Goal: Transaction & Acquisition: Purchase product/service

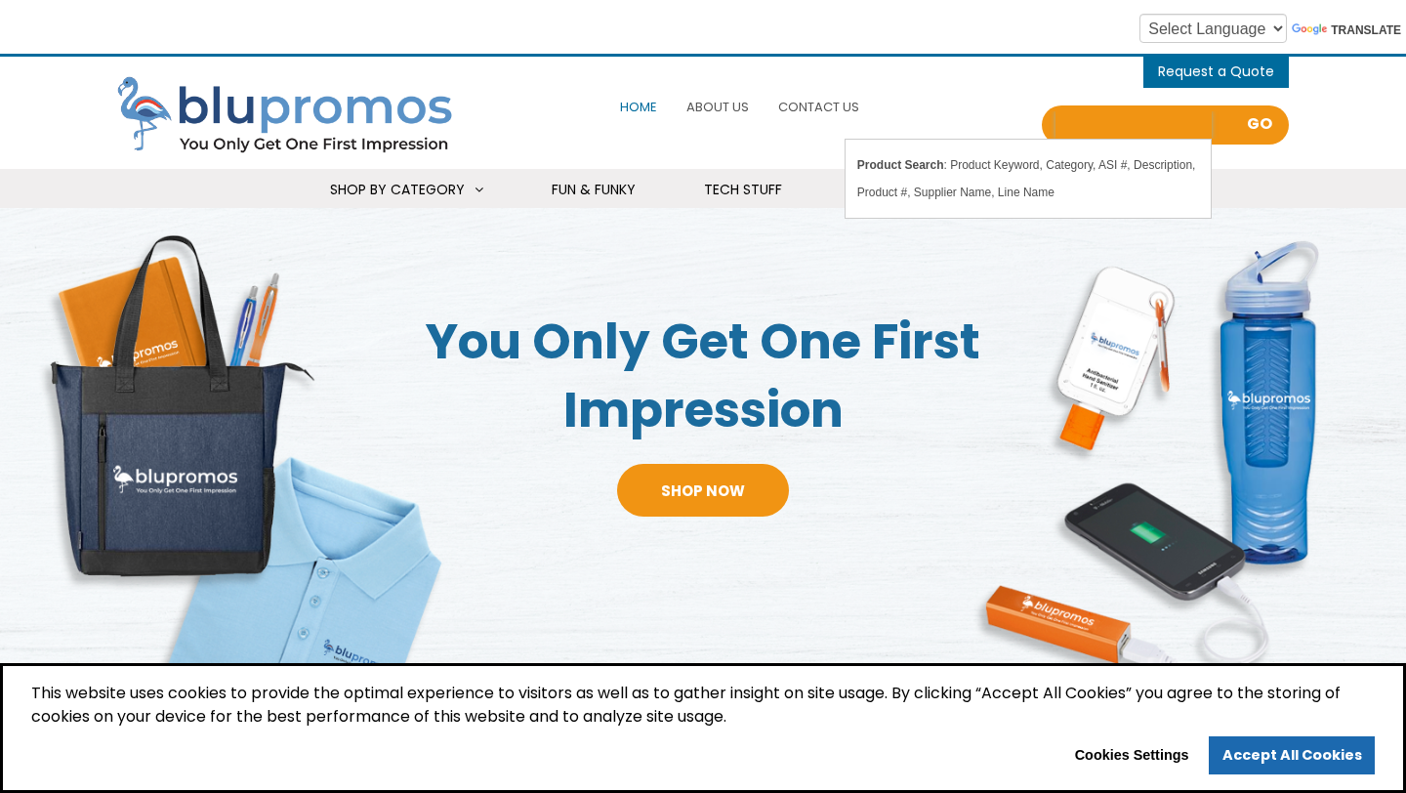
click at [1098, 125] on input "Search all Products" at bounding box center [1133, 124] width 156 height 27
type input "picture frame"
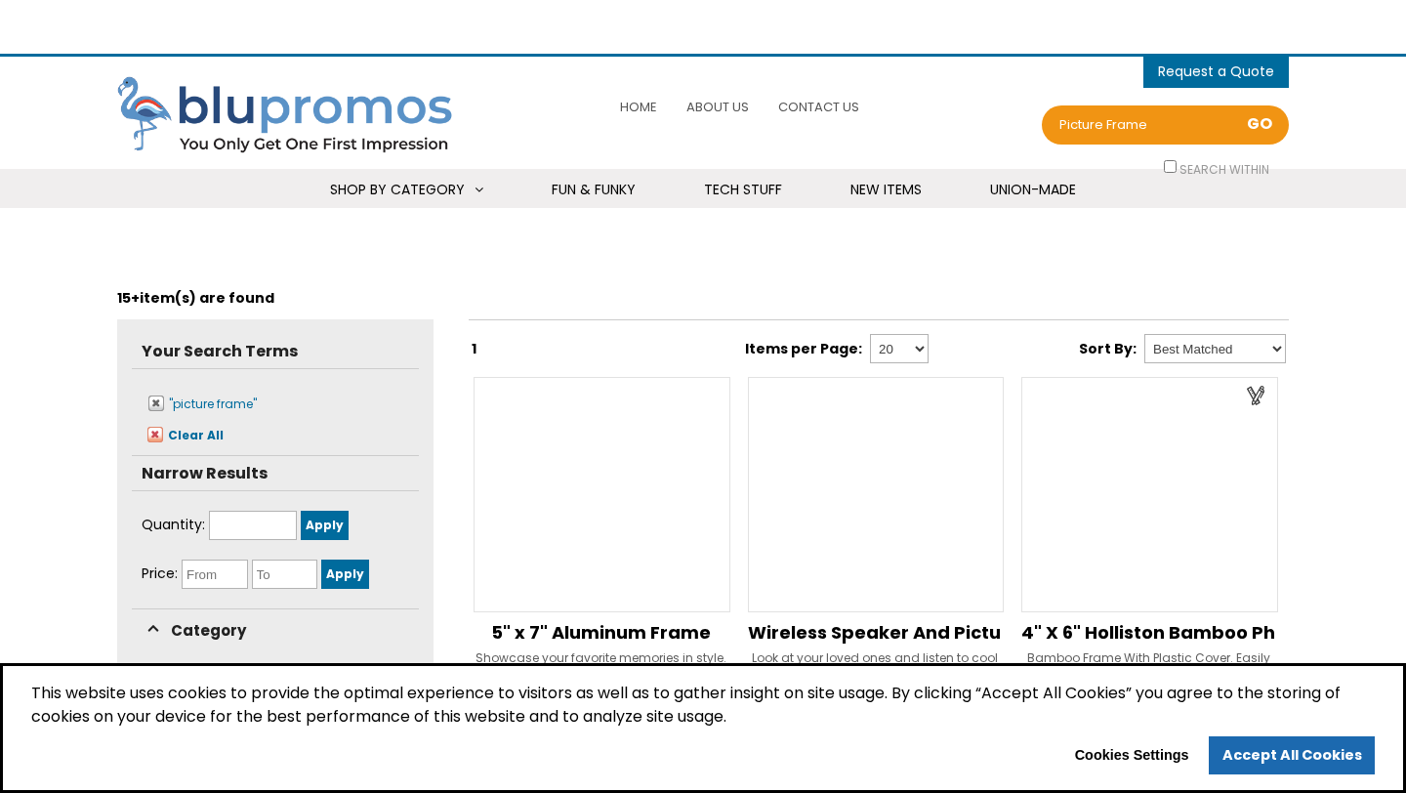
select select "Language Translate Widget"
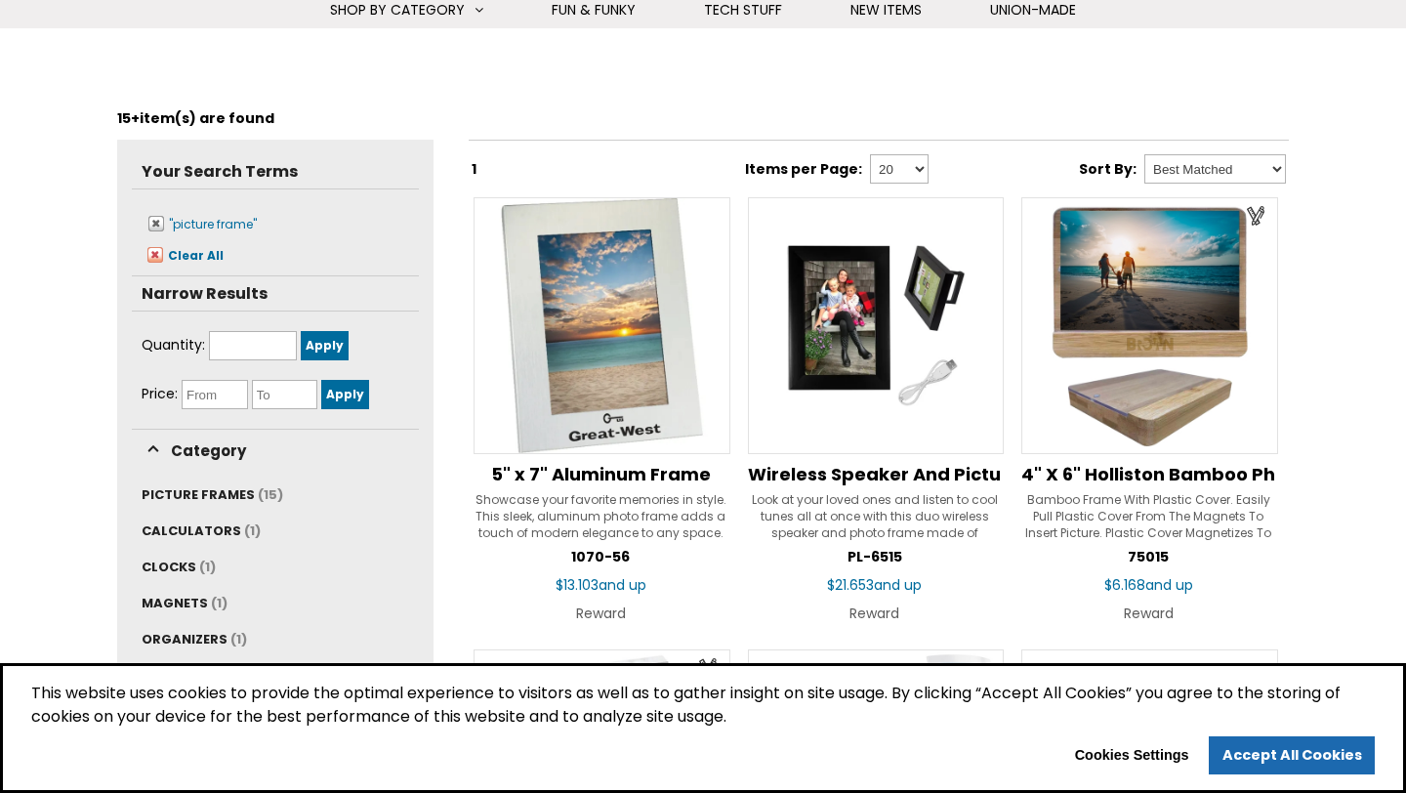
scroll to position [184, 0]
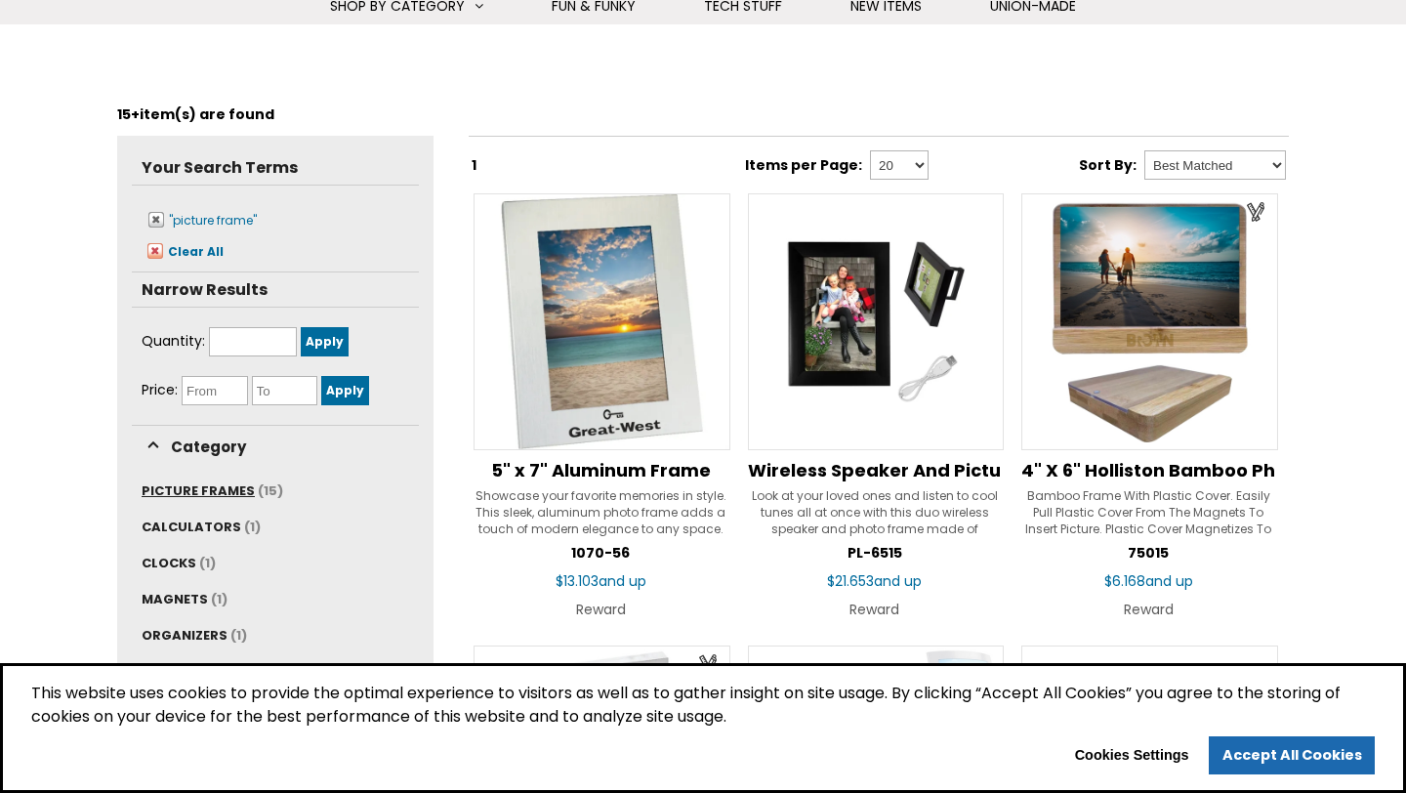
click at [234, 487] on span "PICTURE FRAMES" at bounding box center [198, 490] width 113 height 19
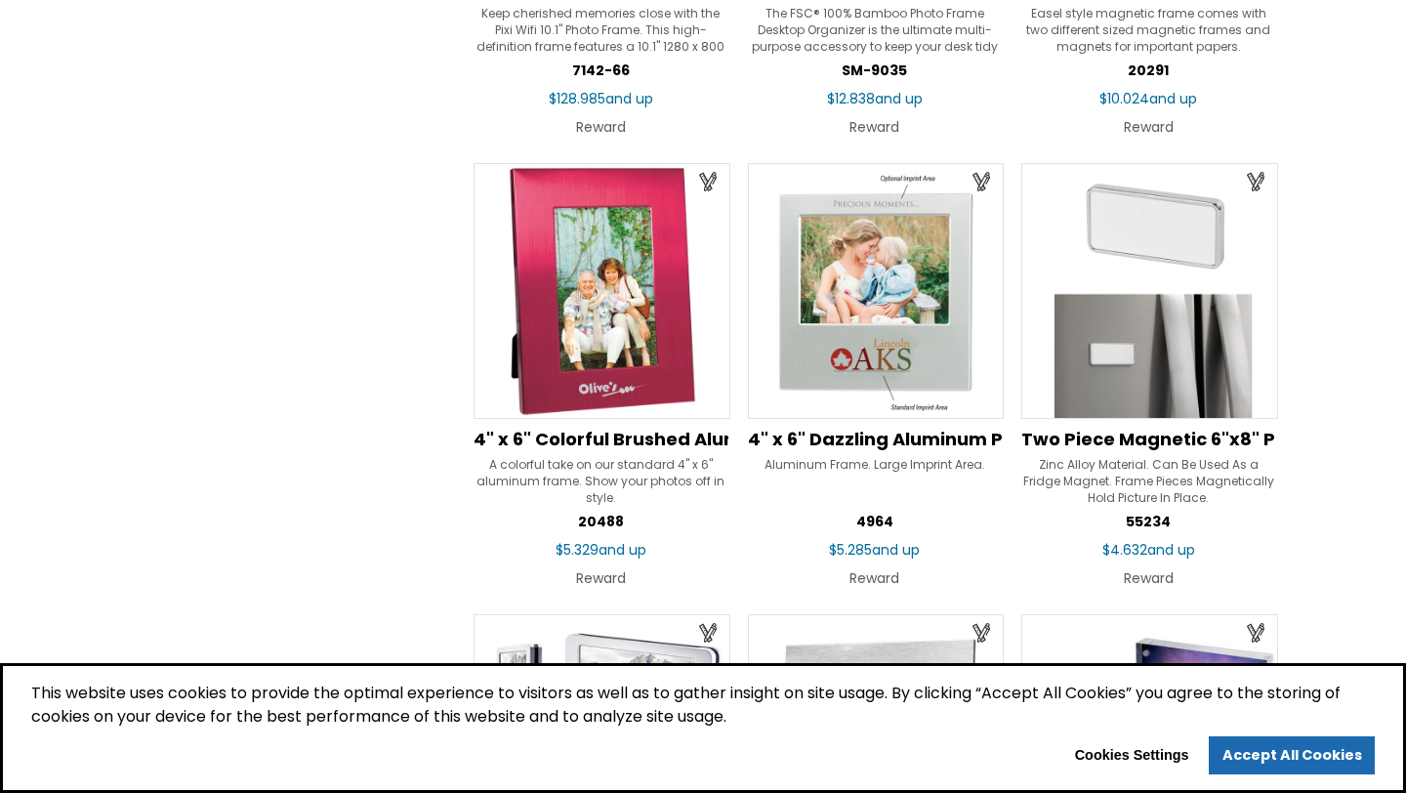
scroll to position [1505, 0]
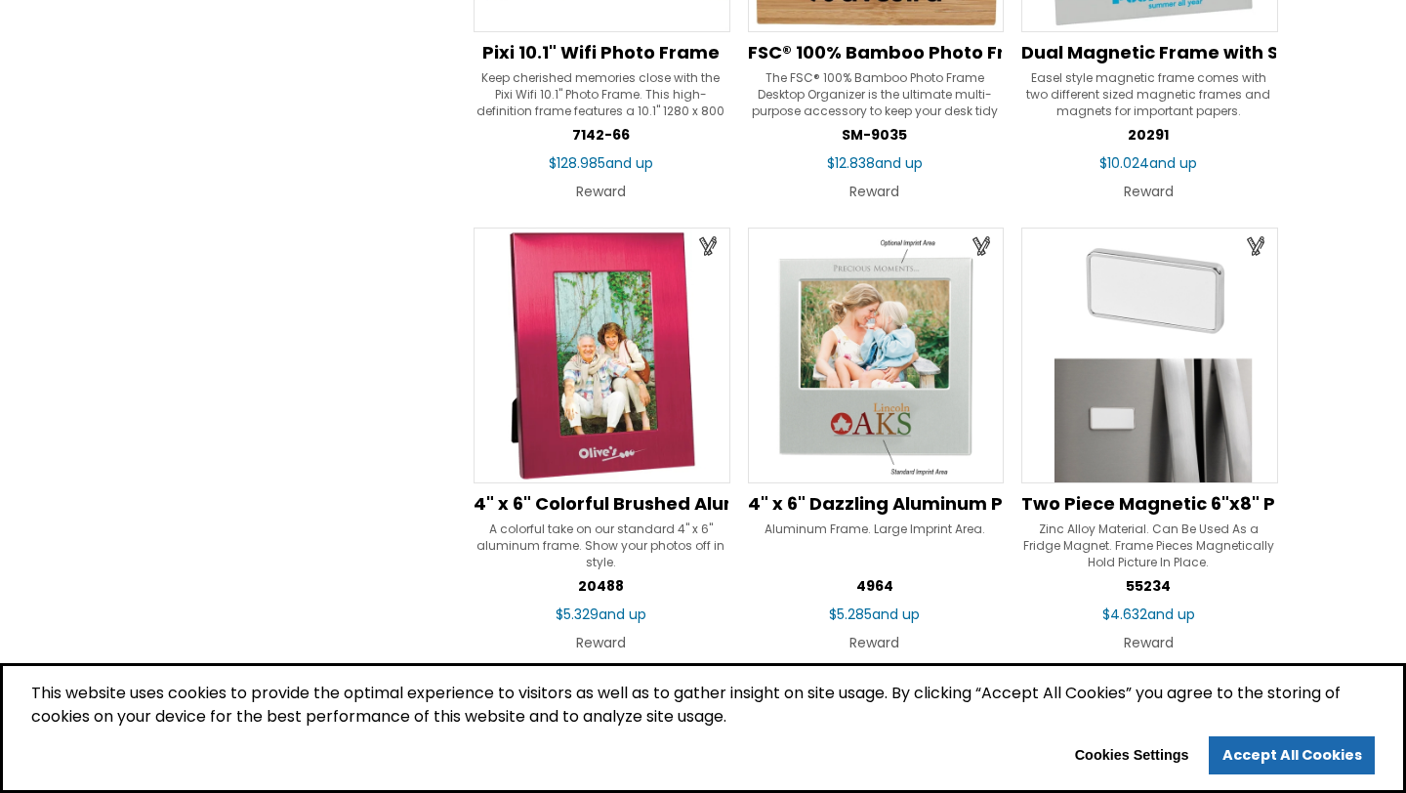
click at [568, 398] on img at bounding box center [602, 355] width 257 height 257
click at [573, 505] on span "4" x 6" Colorful Brushed Aluminum Frame" at bounding box center [664, 503] width 380 height 24
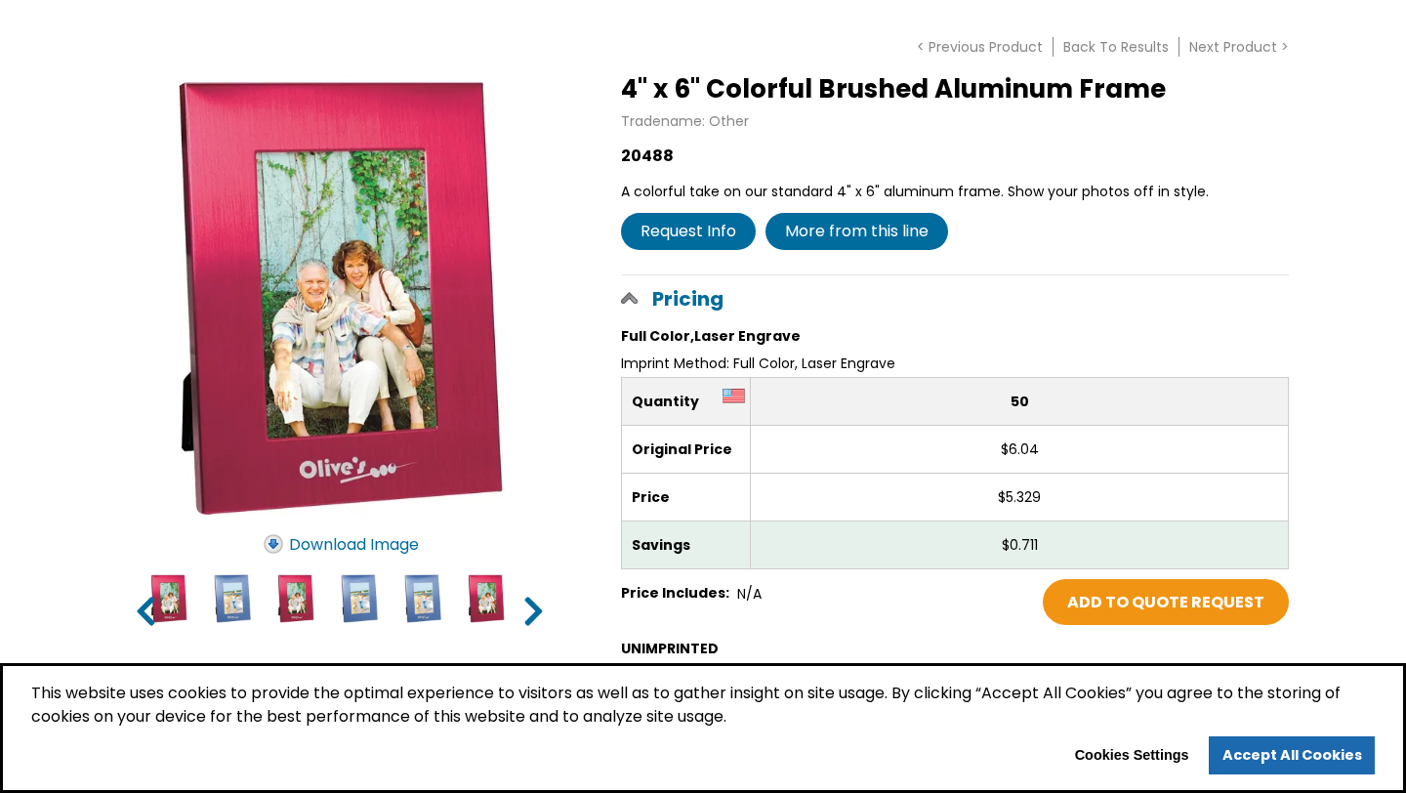
scroll to position [240, 0]
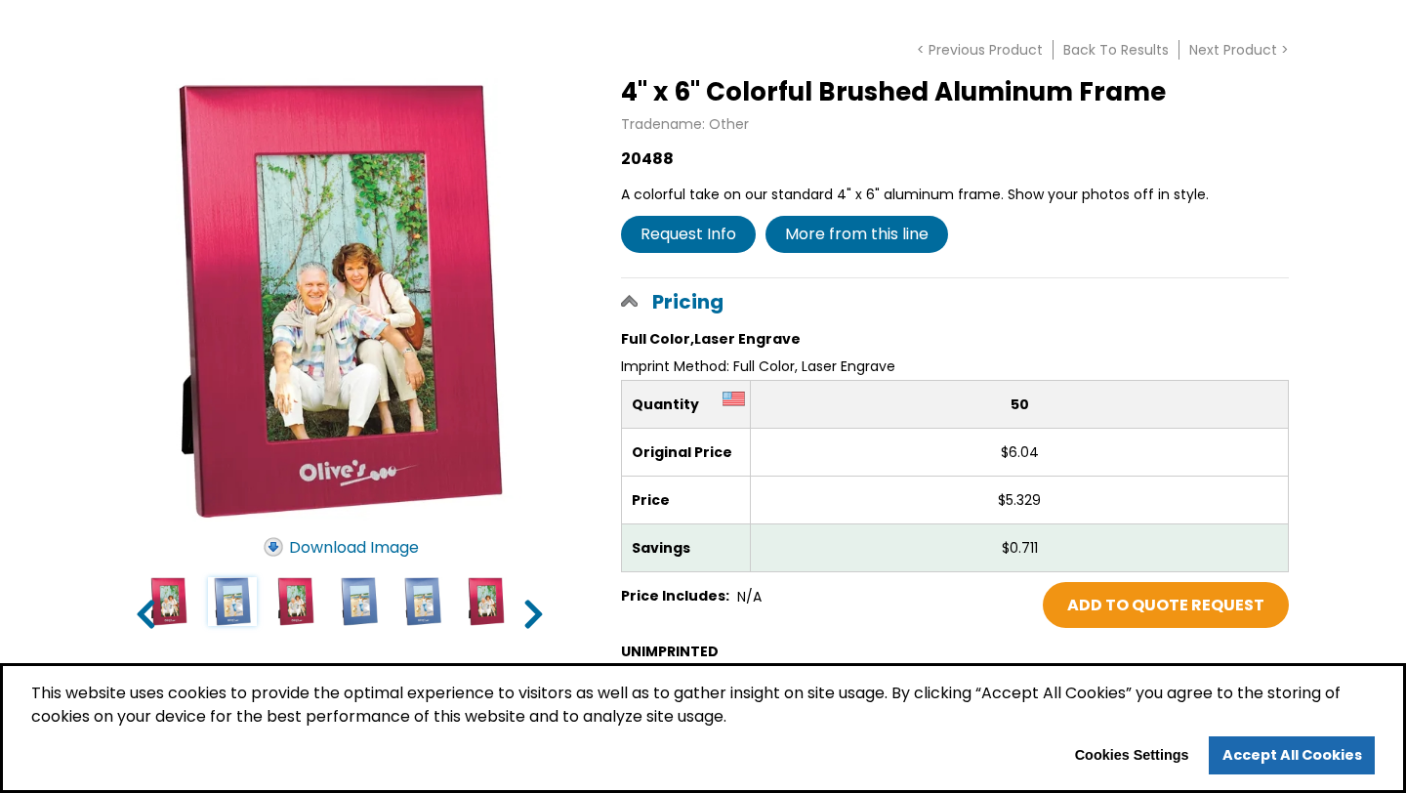
click at [229, 603] on input "image" at bounding box center [232, 601] width 49 height 49
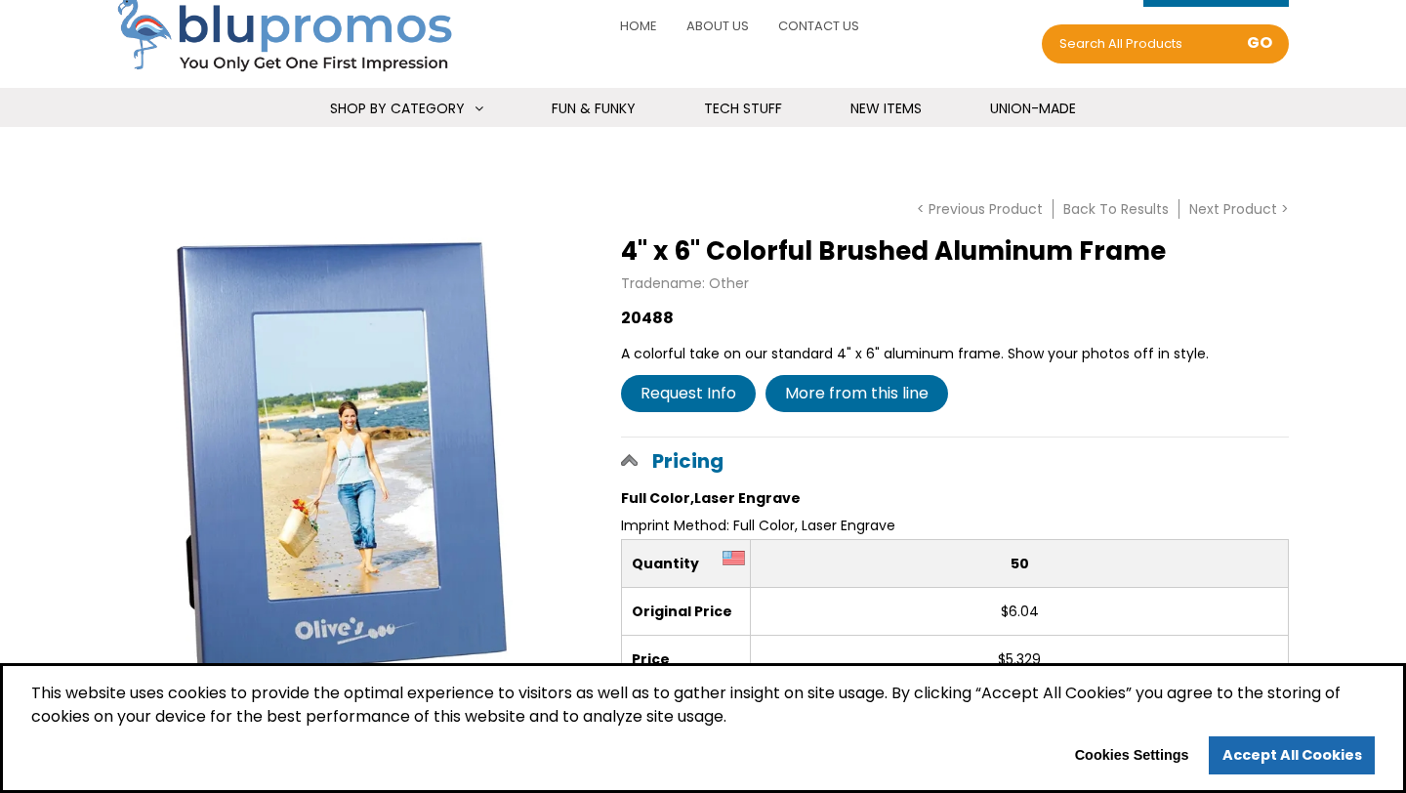
scroll to position [85, 0]
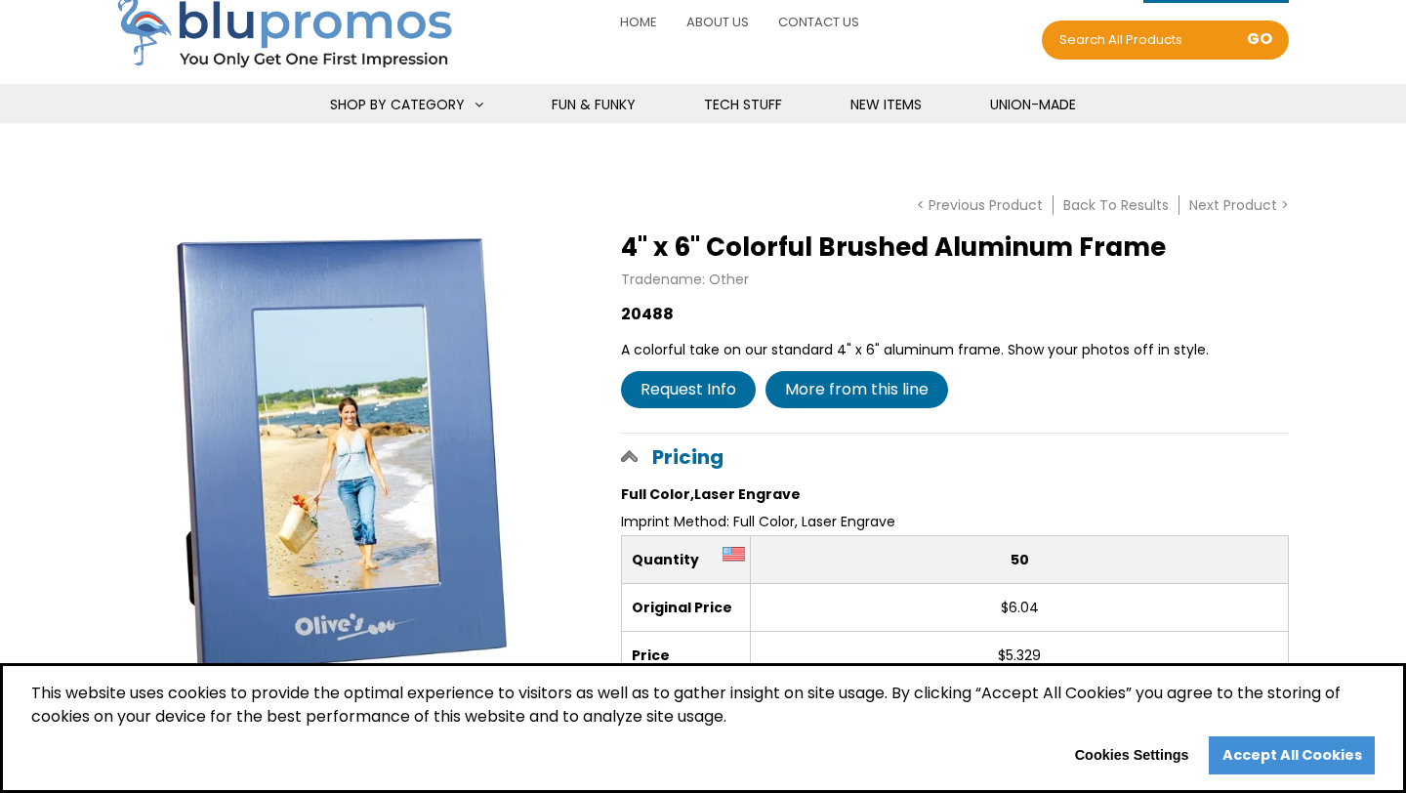
click at [1227, 754] on link "Accept All Cookies" at bounding box center [1292, 755] width 166 height 39
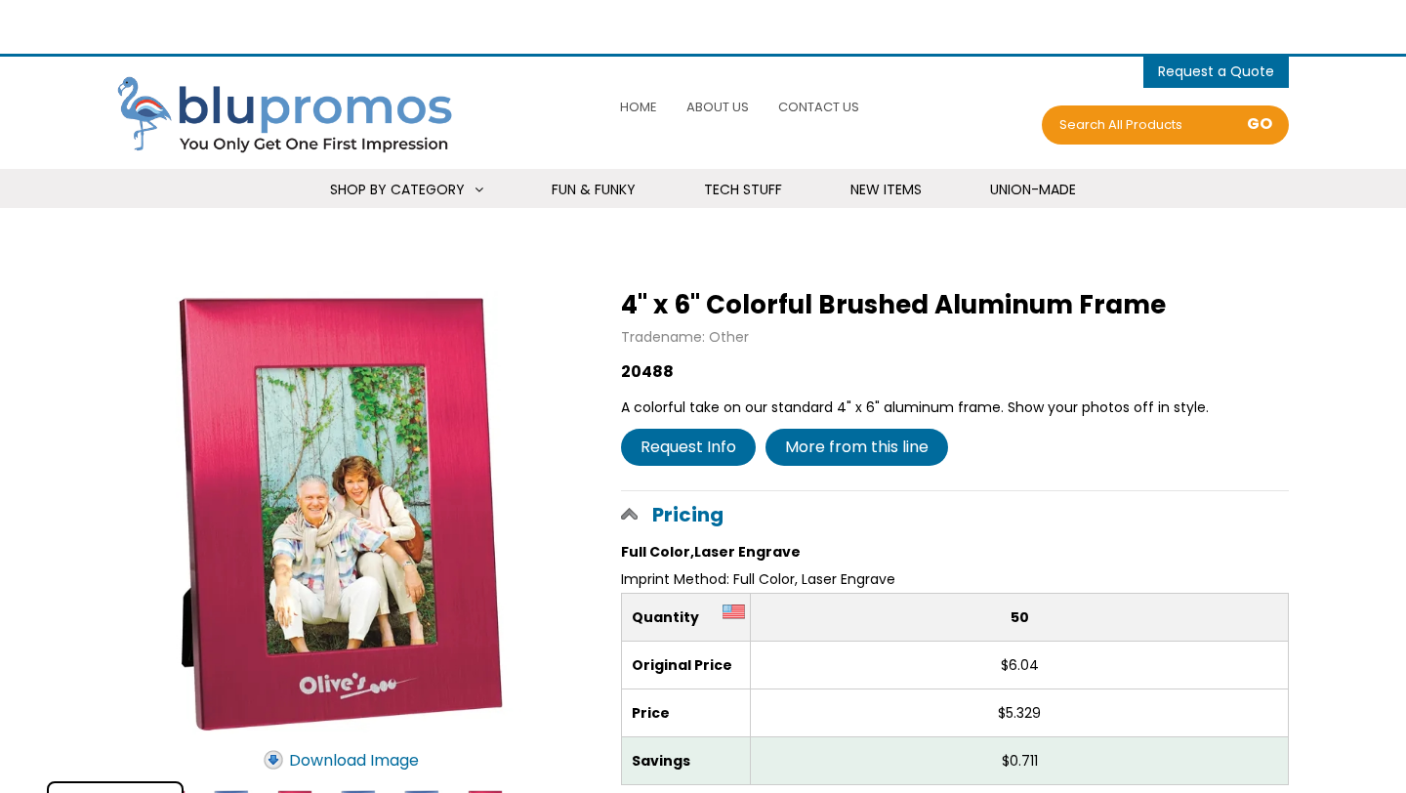
scroll to position [85, 0]
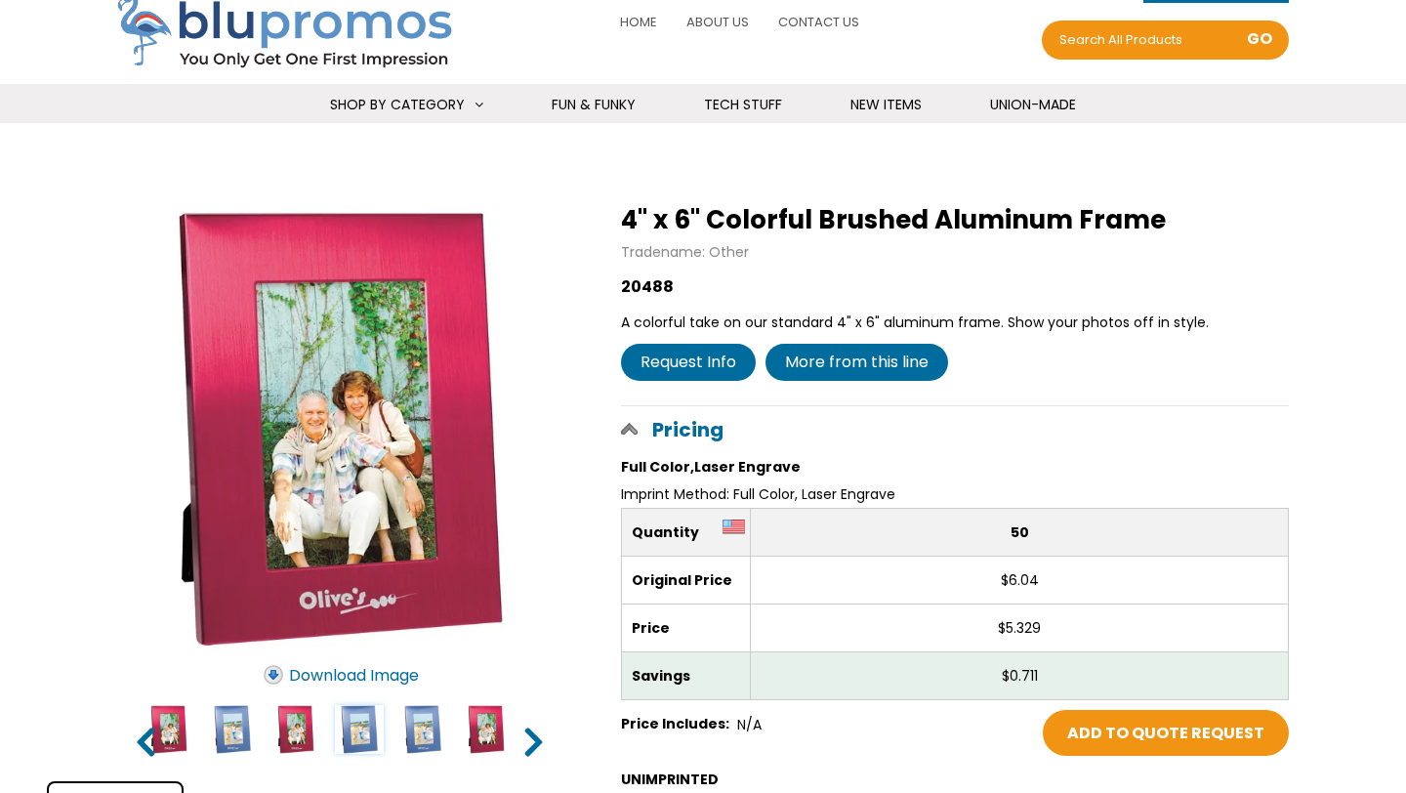
click at [361, 741] on input "image" at bounding box center [359, 729] width 49 height 49
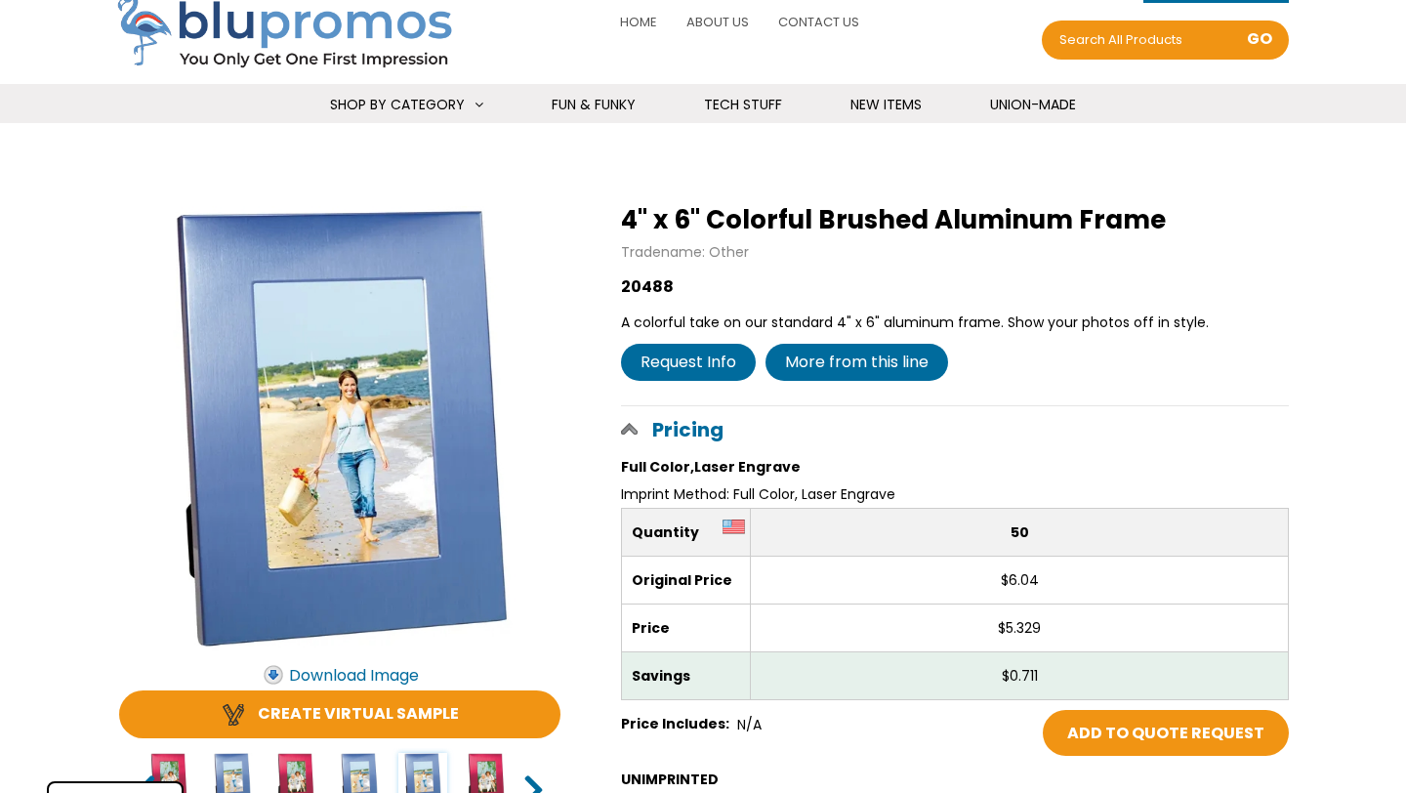
click at [422, 773] on input "image" at bounding box center [422, 777] width 49 height 49
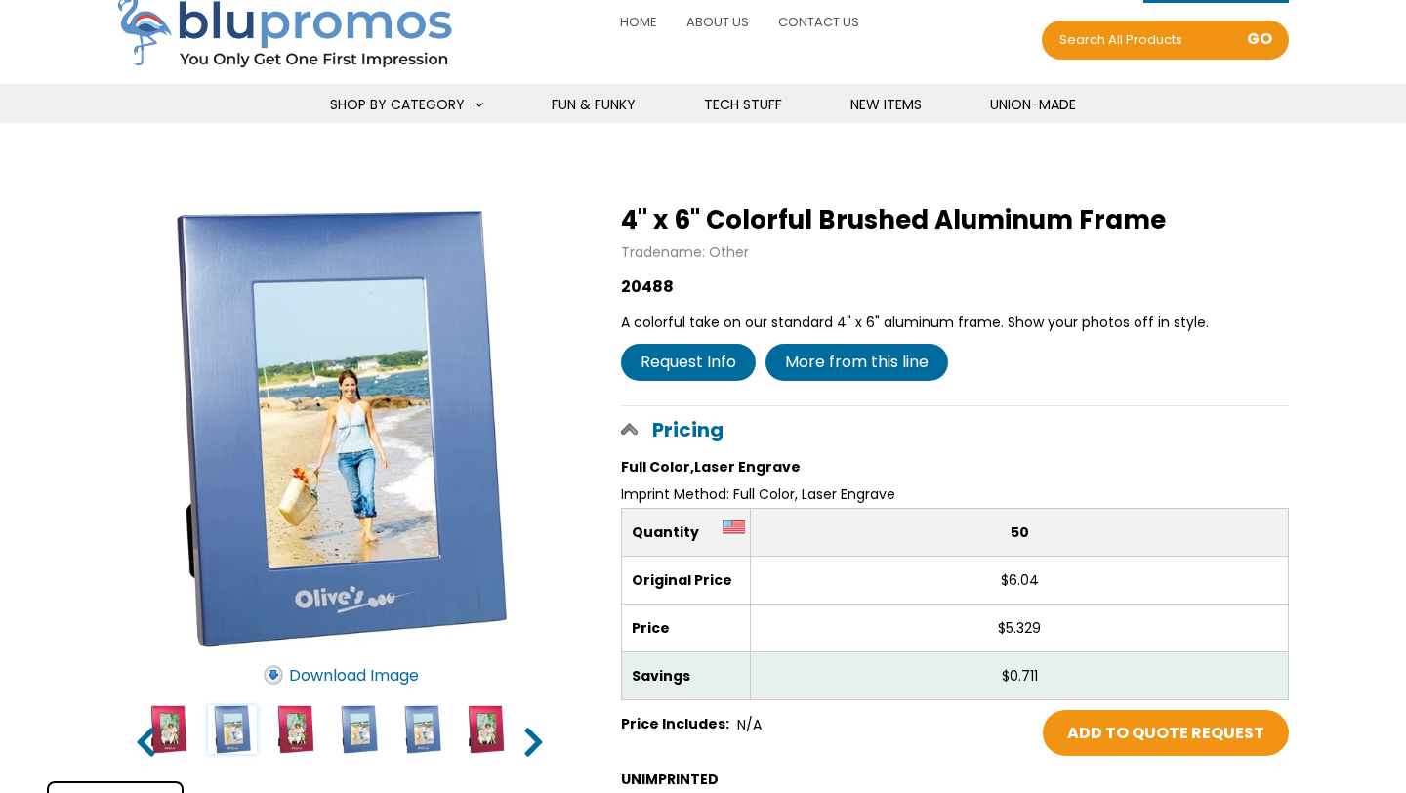
click at [231, 732] on input "image" at bounding box center [232, 729] width 49 height 49
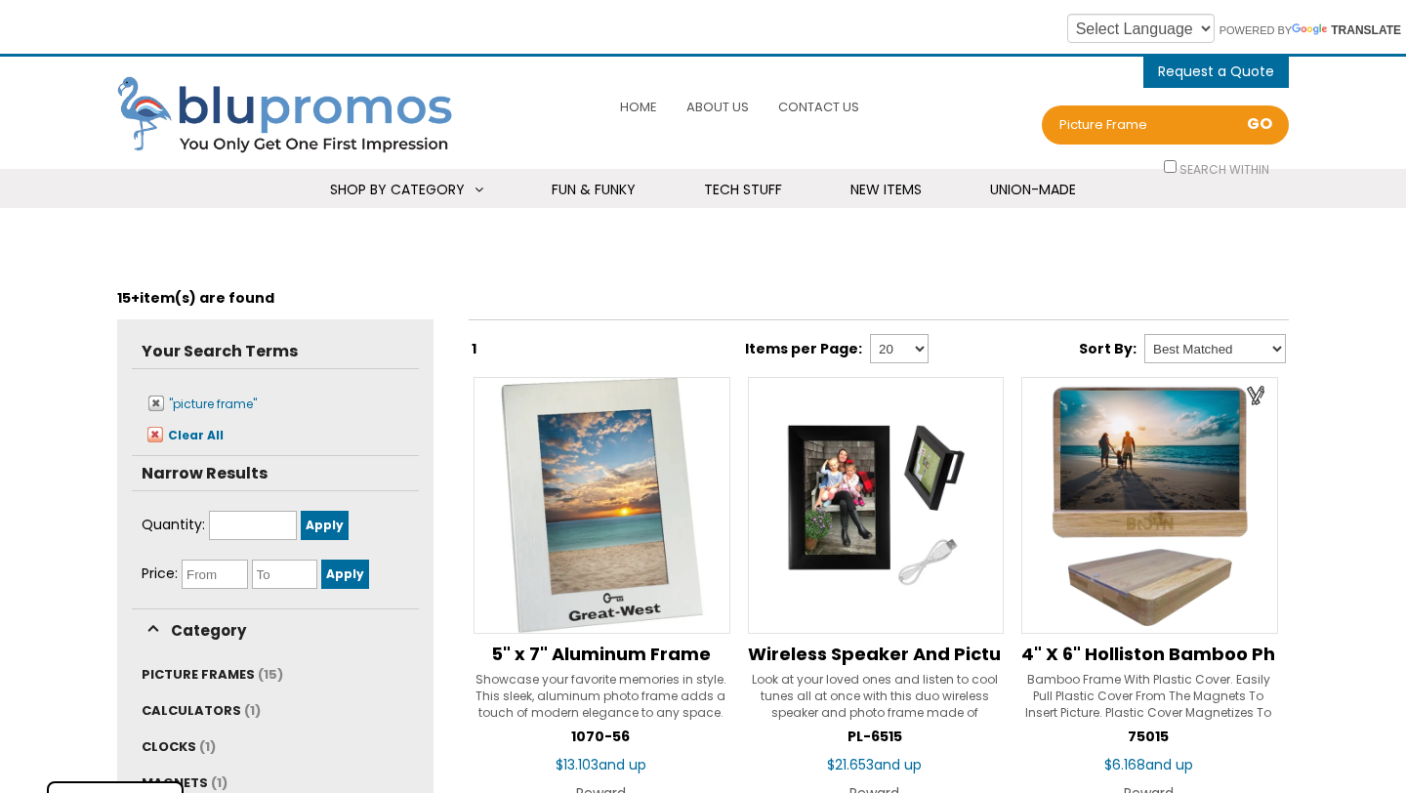
scroll to position [184, 0]
